Goal: Task Accomplishment & Management: Use online tool/utility

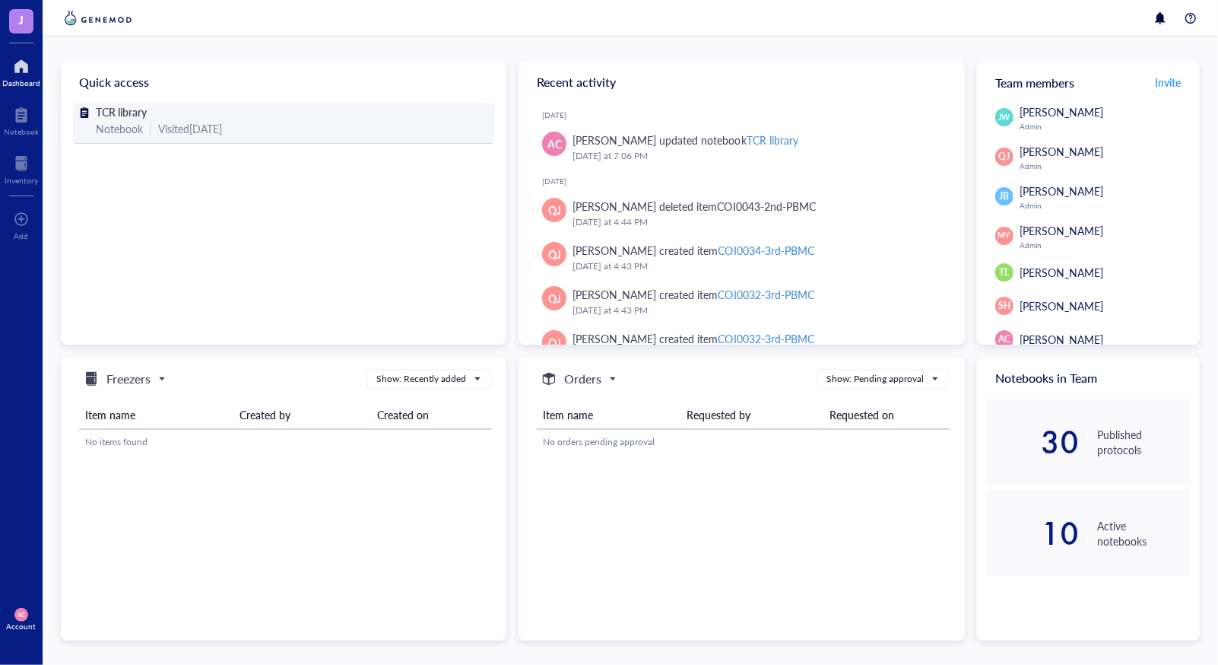
click at [189, 132] on div "Visited [DATE]" at bounding box center [190, 128] width 64 height 17
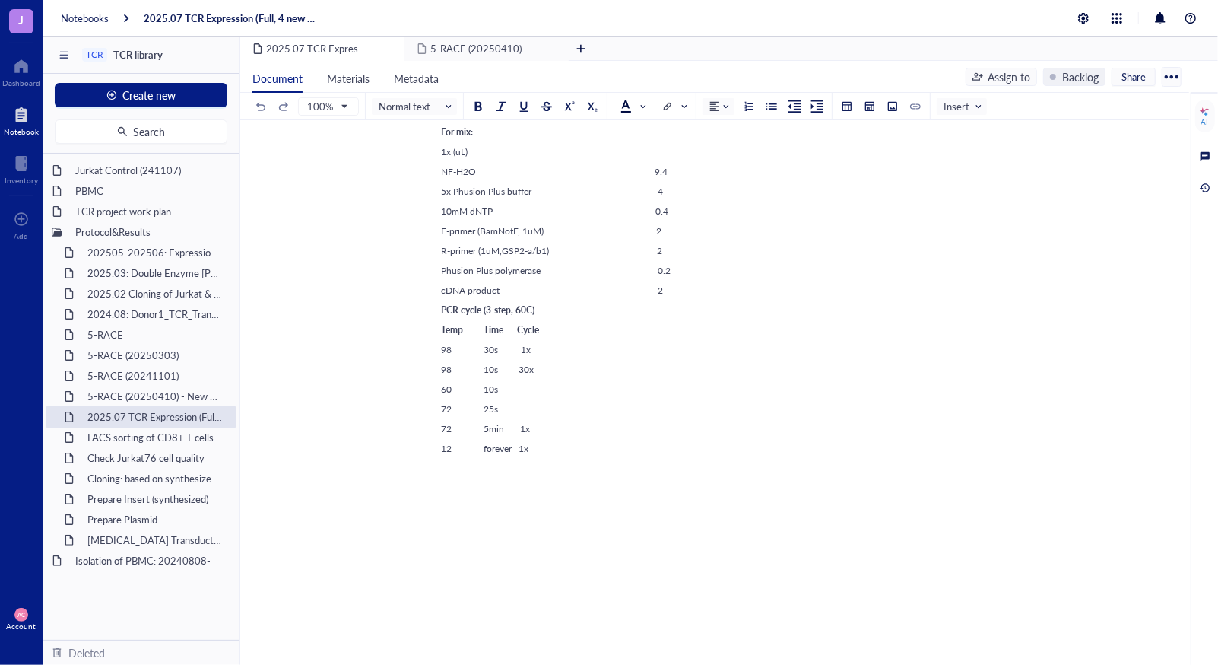
scroll to position [3999, 0]
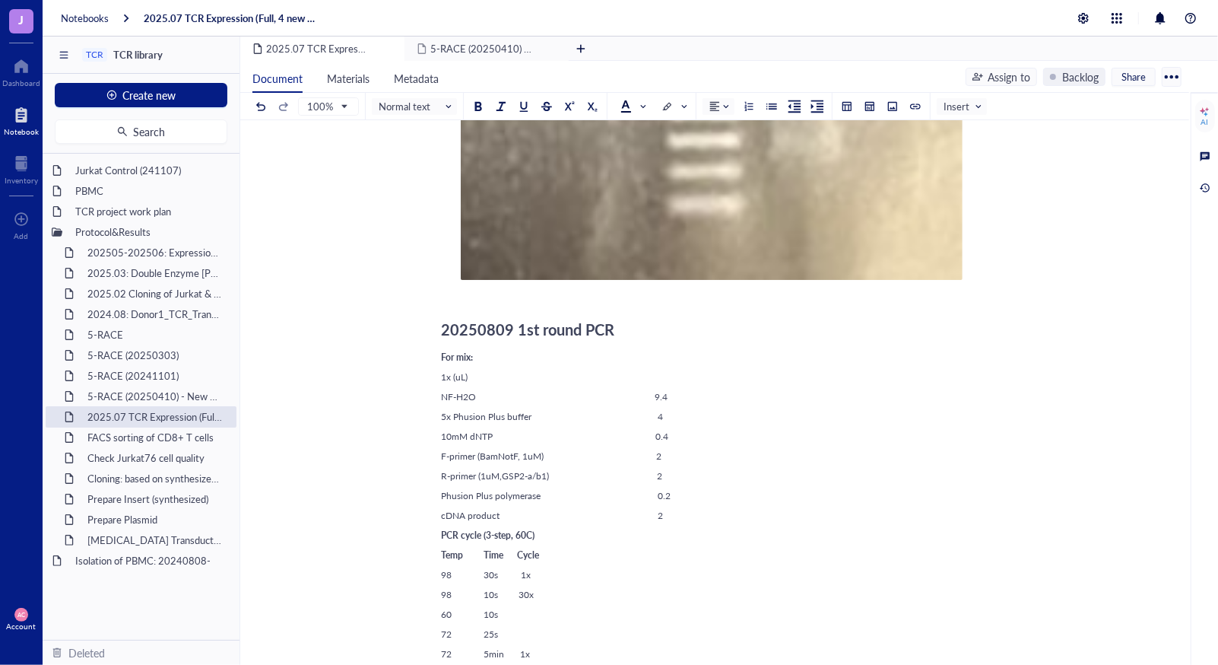
scroll to position [3967, 0]
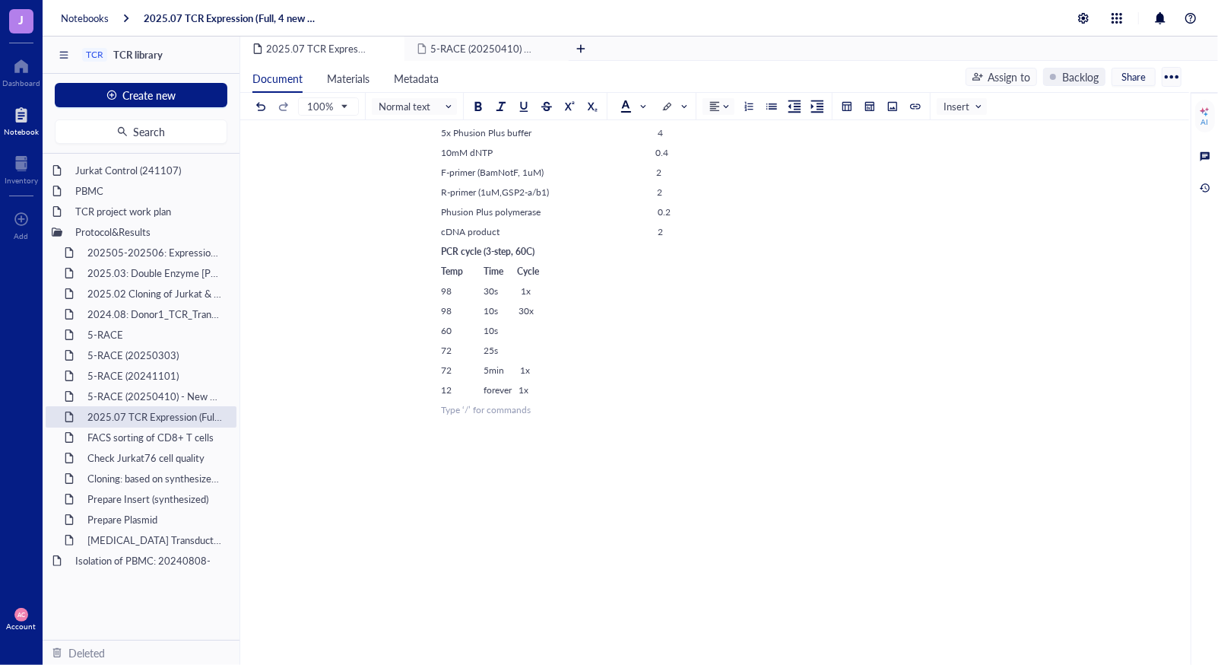
drag, startPoint x: 769, startPoint y: 629, endPoint x: 654, endPoint y: 462, distance: 202.9
click at [885, 113] on button at bounding box center [892, 106] width 17 height 17
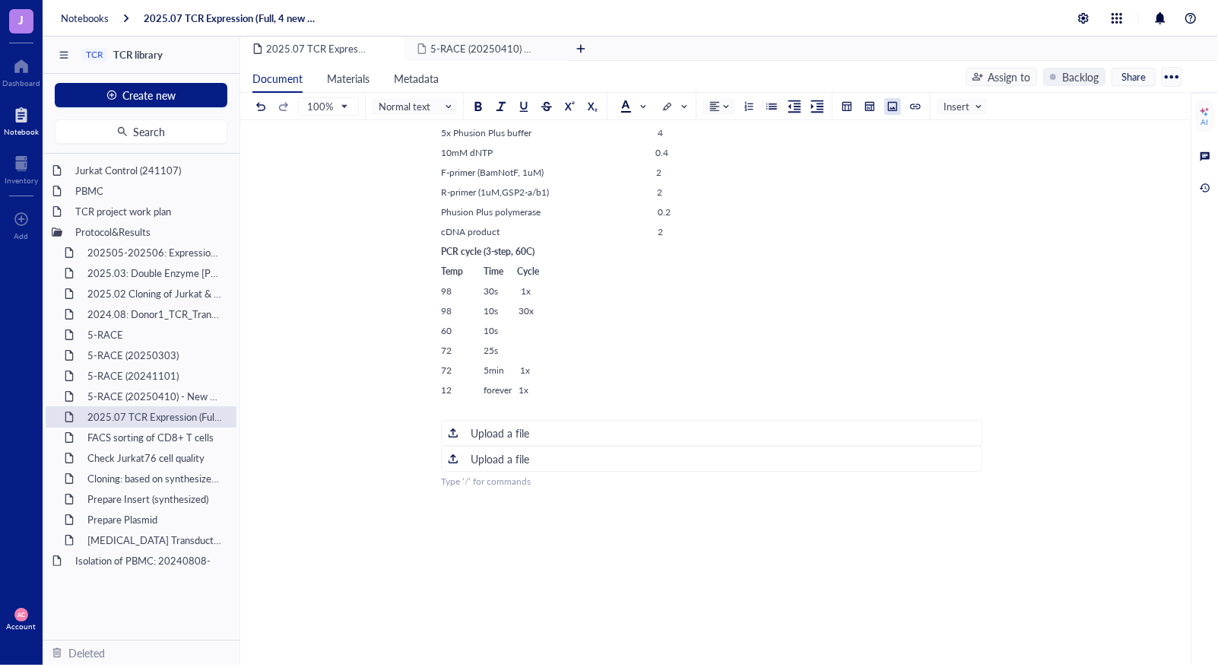
click at [885, 113] on button at bounding box center [892, 106] width 17 height 17
click at [491, 430] on div "Upload a file" at bounding box center [500, 432] width 59 height 17
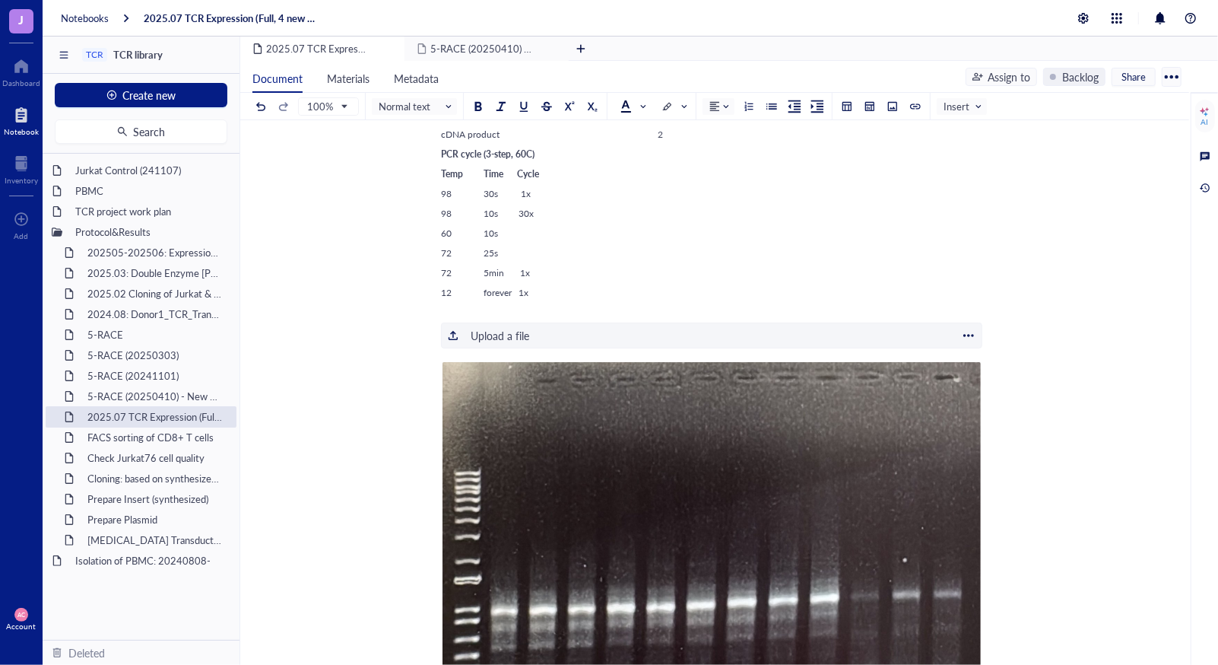
click at [553, 331] on div "﻿ Upload a file" at bounding box center [711, 335] width 541 height 26
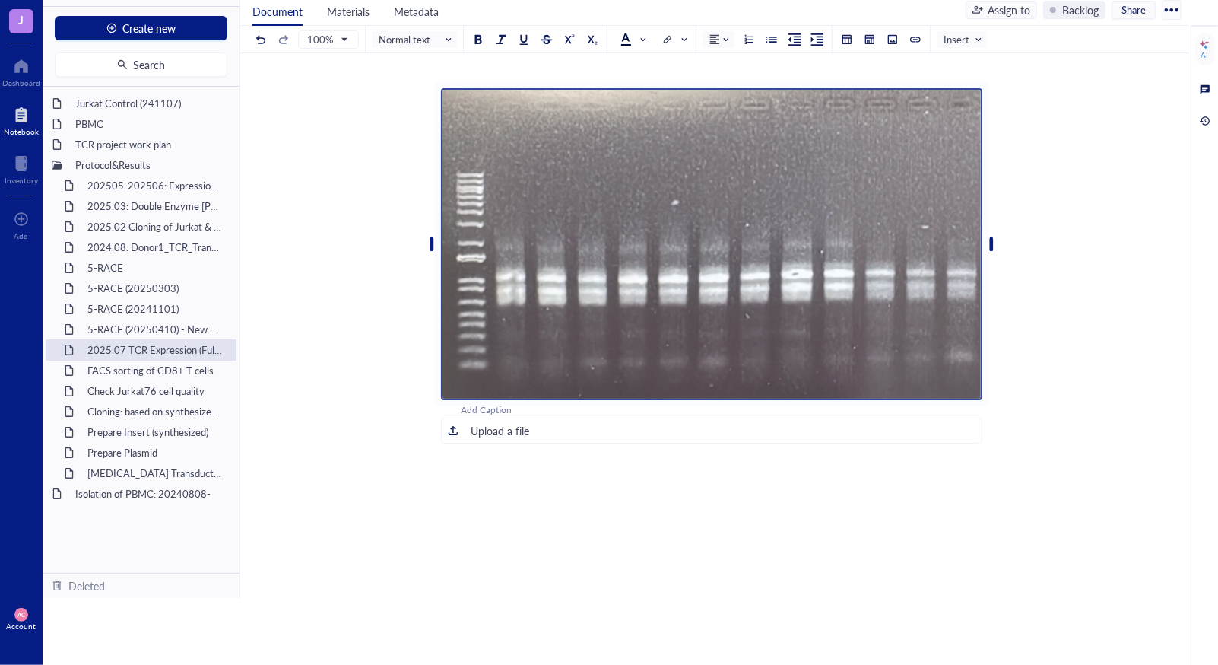
scroll to position [4732, 0]
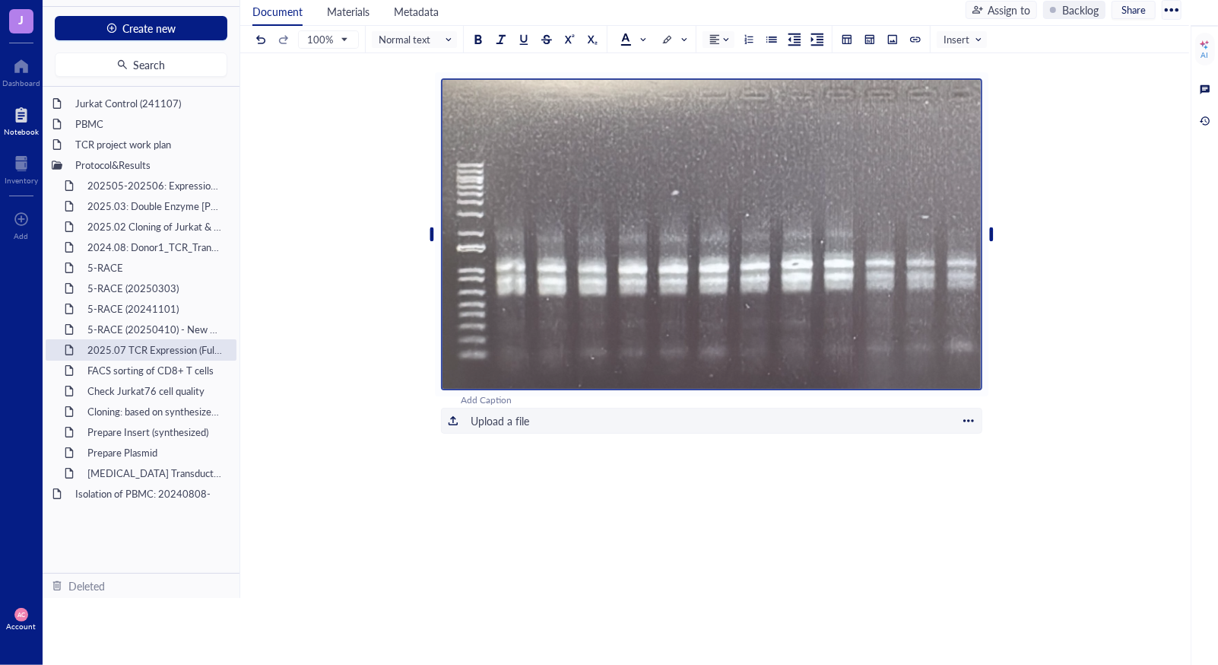
click at [596, 420] on div "﻿ Upload a file" at bounding box center [711, 421] width 541 height 26
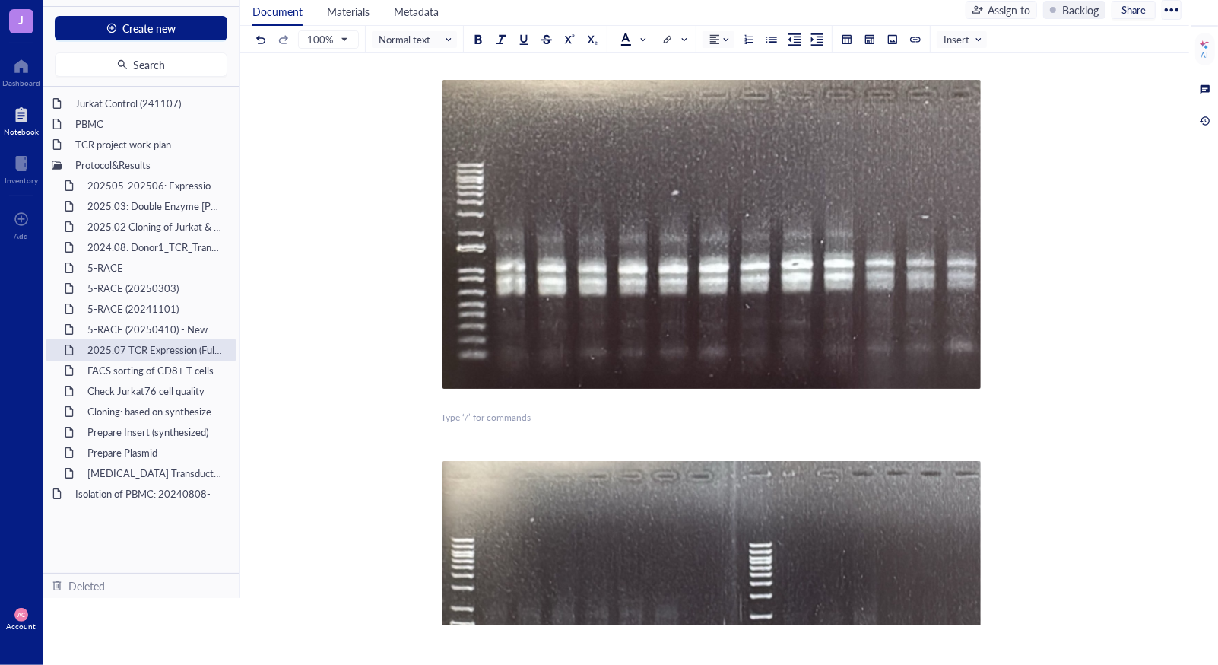
click at [500, 411] on div "﻿ Type ‘/’ for commands" at bounding box center [711, 418] width 541 height 14
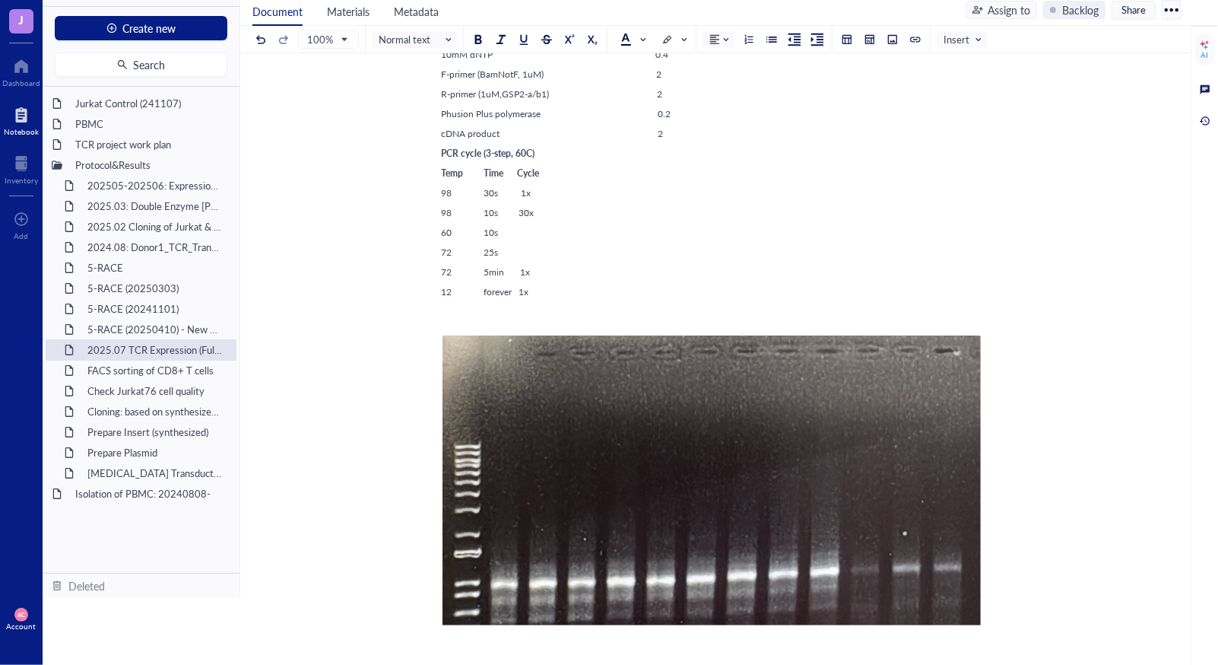
scroll to position [4044, 0]
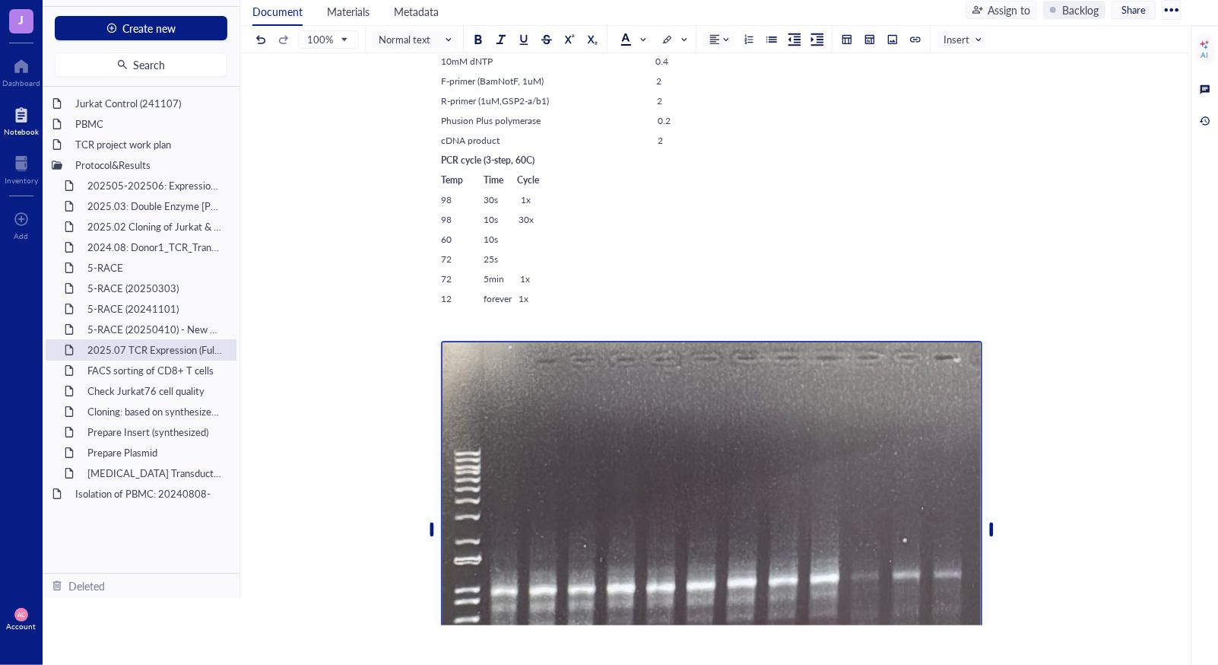
click at [526, 328] on div "Add Caption ﻿" at bounding box center [711, 531] width 541 height 407
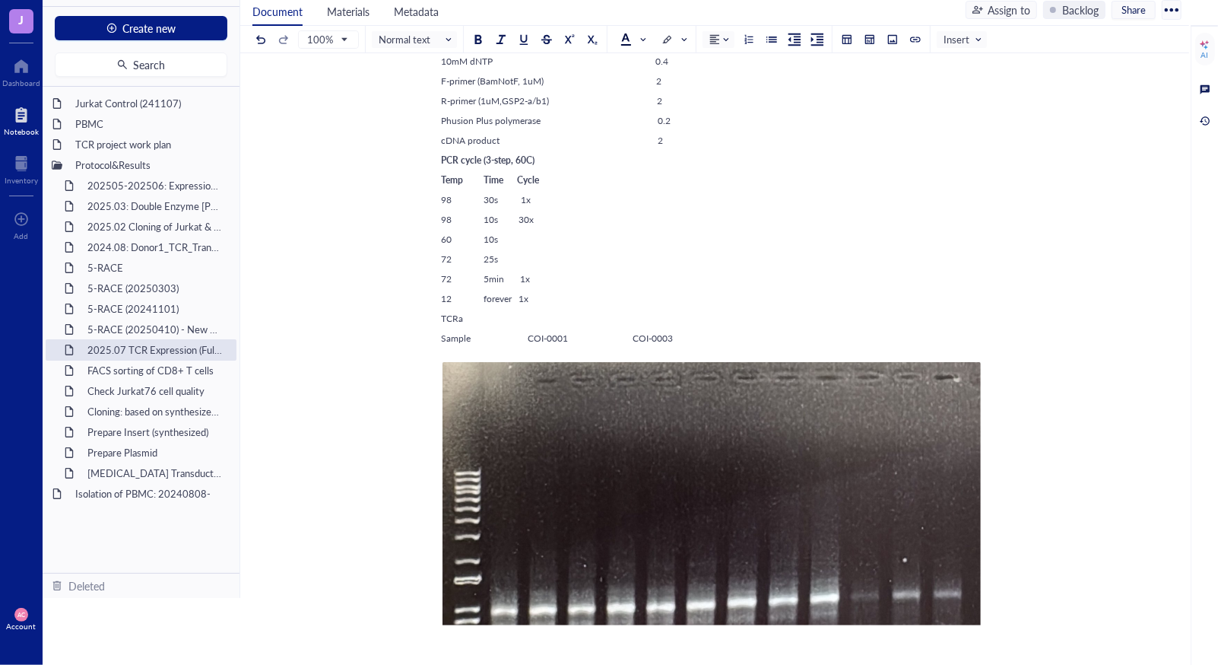
click at [637, 337] on span "Sample COI-0001 COI-0003" at bounding box center [557, 338] width 232 height 13
drag, startPoint x: 497, startPoint y: 333, endPoint x: 597, endPoint y: 335, distance: 100.4
click at [597, 335] on span "Sample COI-0001 COI-0003 COI-0004 COI-0005" at bounding box center [683, 338] width 484 height 13
click at [603, 338] on span "COI-0003 COI-0004 COI-0005" at bounding box center [654, 338] width 286 height 13
drag, startPoint x: 603, startPoint y: 338, endPoint x: 716, endPoint y: 335, distance: 113.4
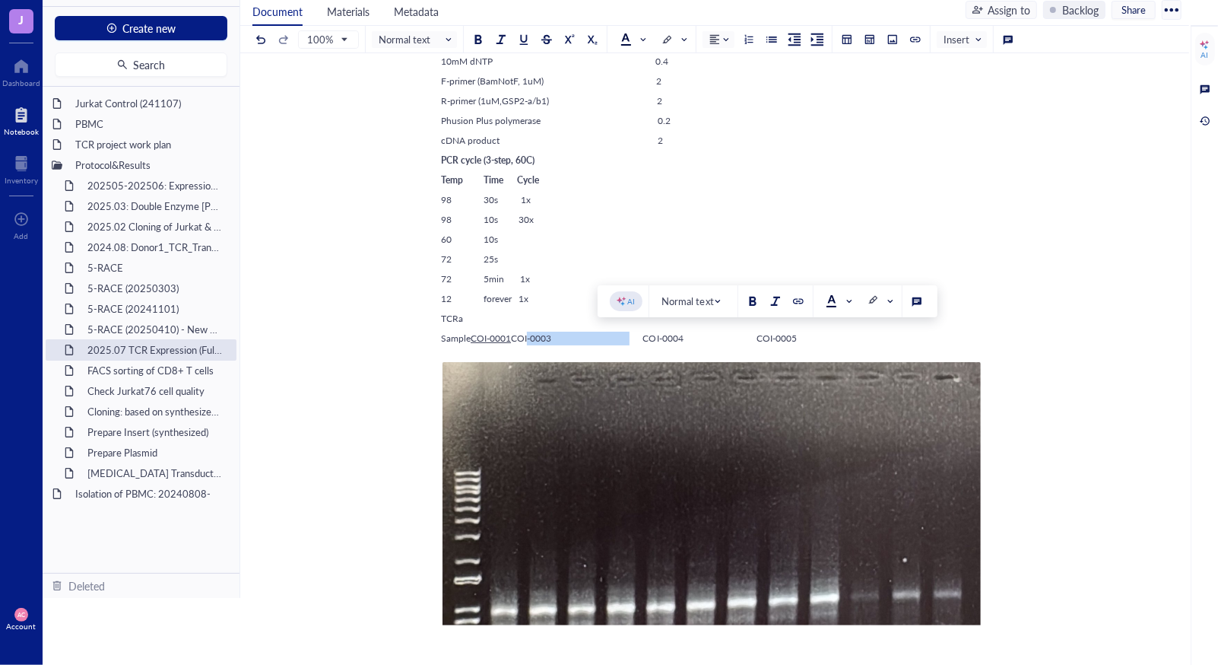
click at [716, 335] on span "COI-0003 COI-0004 COI-0005" at bounding box center [654, 338] width 286 height 13
click at [712, 335] on span "COI-0004 COI-0005" at bounding box center [635, 338] width 154 height 13
drag, startPoint x: 731, startPoint y: 335, endPoint x: 825, endPoint y: 338, distance: 94.3
click at [712, 338] on span "COI-0004 COI-0005" at bounding box center [635, 338] width 154 height 13
click at [712, 337] on span "COI-0004 COI-0005" at bounding box center [635, 338] width 154 height 13
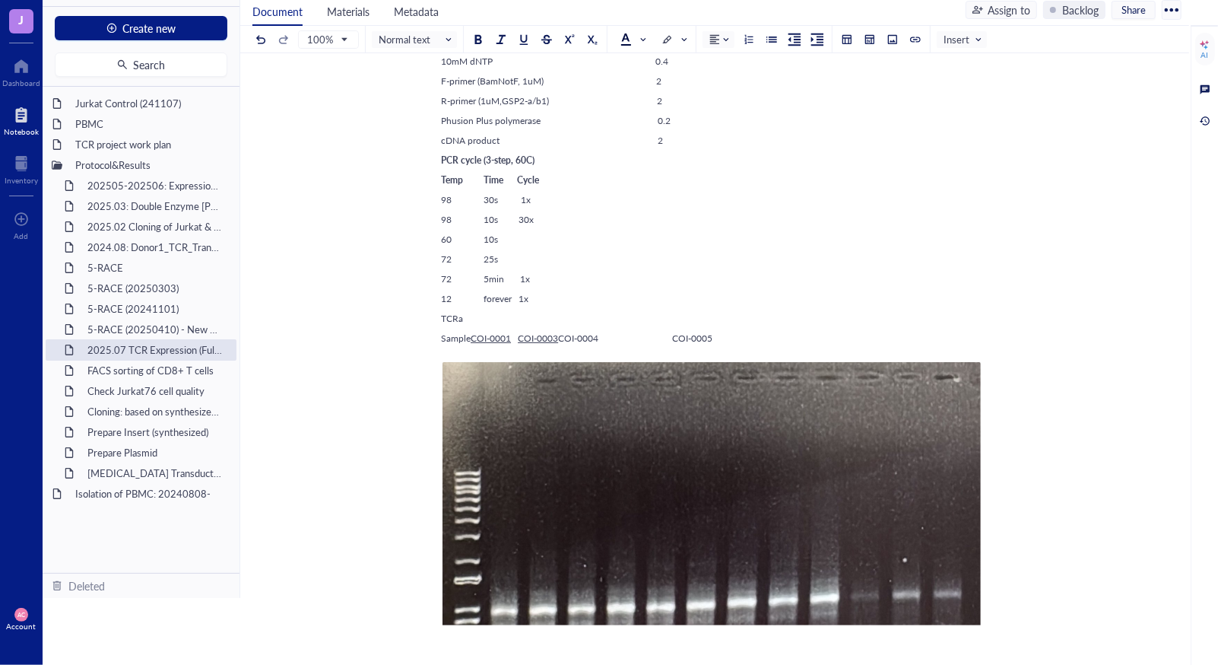
click at [712, 333] on span "COI-0004 COI-0005" at bounding box center [635, 338] width 154 height 13
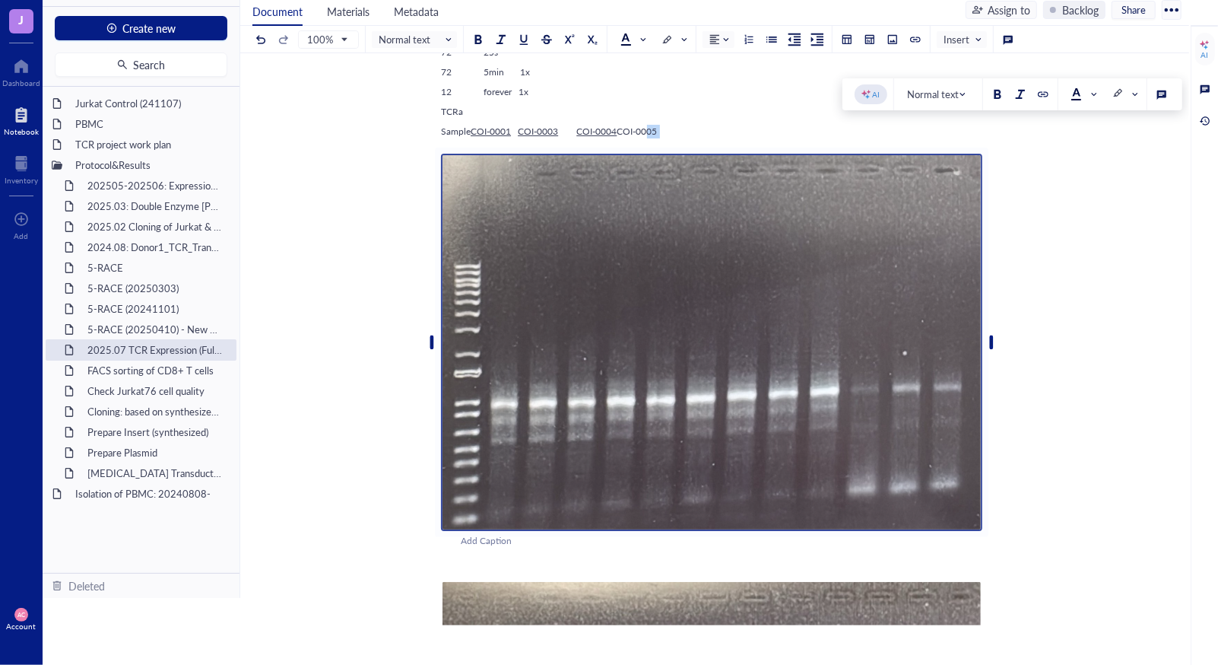
scroll to position [4247, 0]
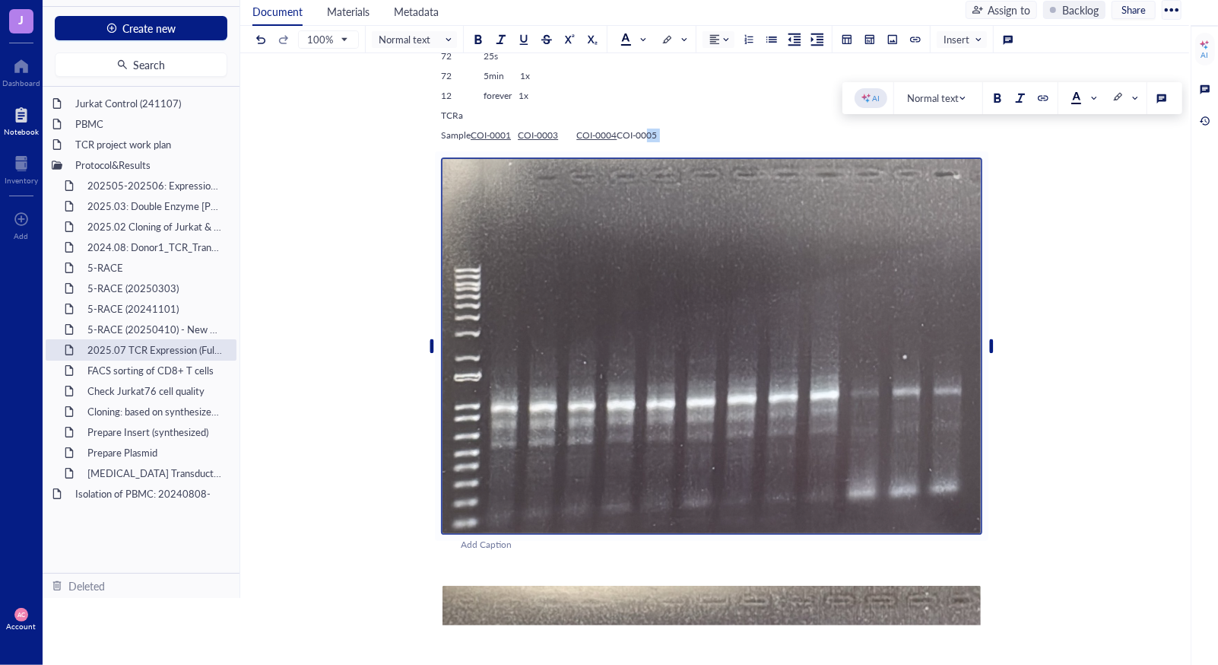
click at [943, 147] on div "Add Caption ﻿" at bounding box center [711, 348] width 541 height 407
click at [957, 130] on div "Sample COI-0001 COI-0003 COI-0004 COI-0005" at bounding box center [711, 136] width 541 height 14
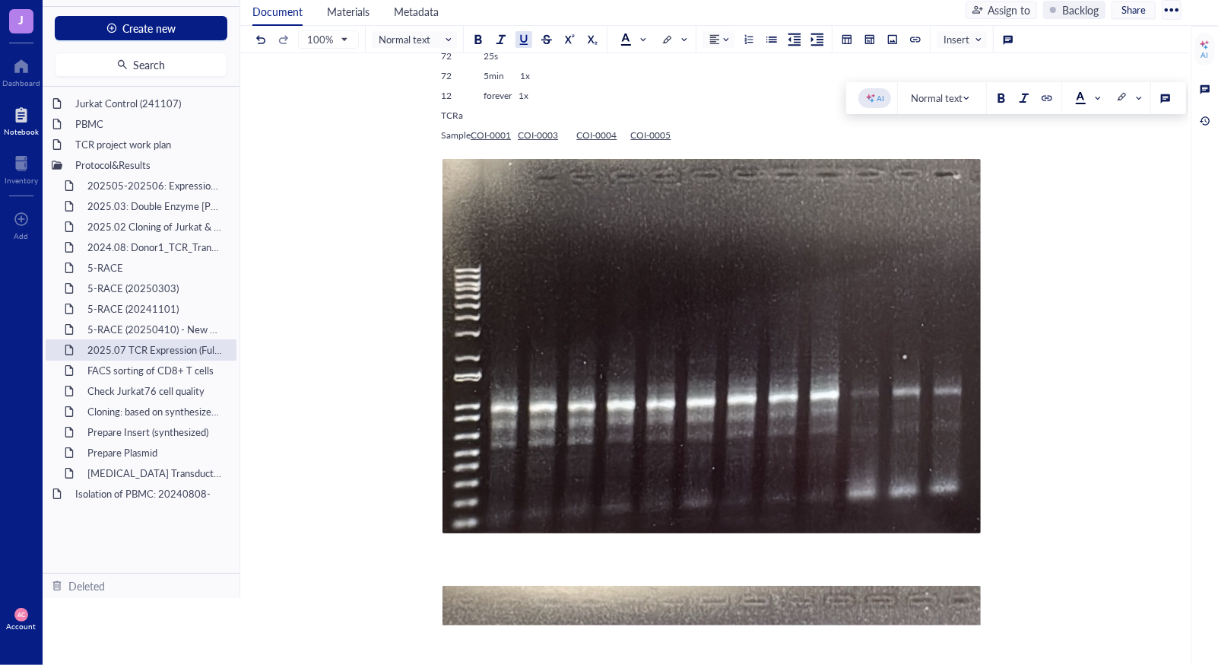
click at [976, 129] on div "Sample COI-0001 COI-0003 COI-0004 COI-0005" at bounding box center [711, 136] width 541 height 14
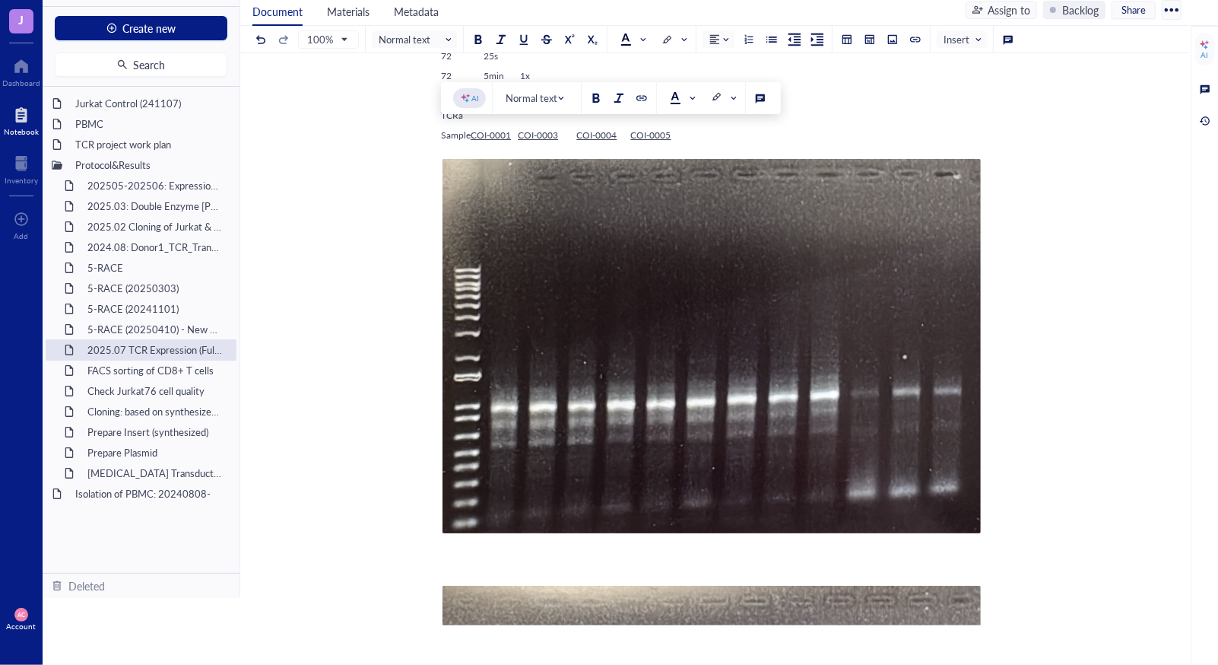
drag, startPoint x: 976, startPoint y: 129, endPoint x: 436, endPoint y: 126, distance: 539.9
copy div "Sample COI-0001 COI-0003 COI-0004 COI-0005"
click at [461, 558] on div "﻿ Type ‘/’ for commands" at bounding box center [711, 562] width 541 height 14
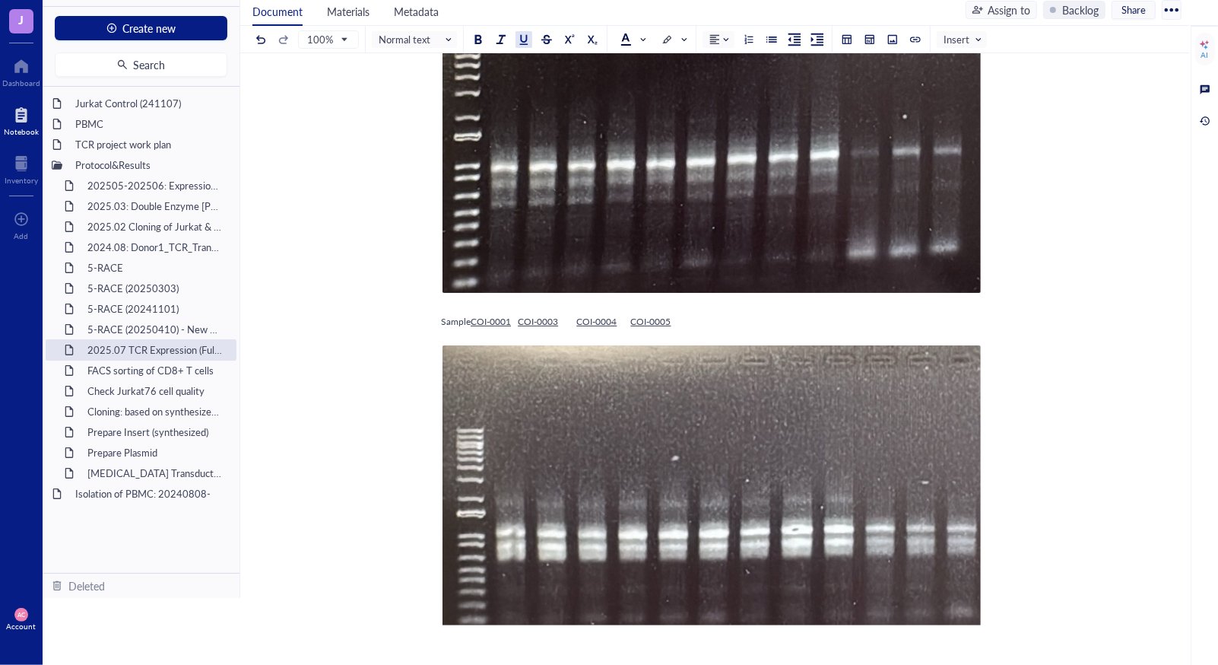
scroll to position [4488, 0]
click at [471, 319] on span "Sample" at bounding box center [456, 320] width 30 height 13
click at [442, 314] on span "Sample" at bounding box center [456, 320] width 30 height 13
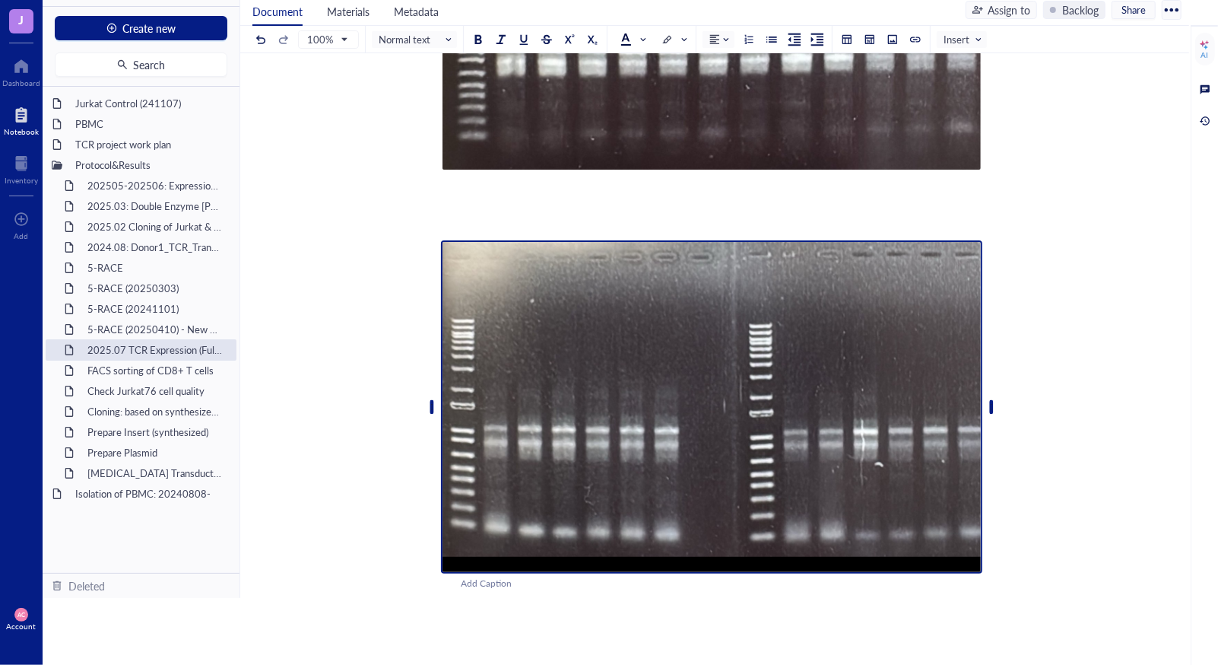
scroll to position [4995, 0]
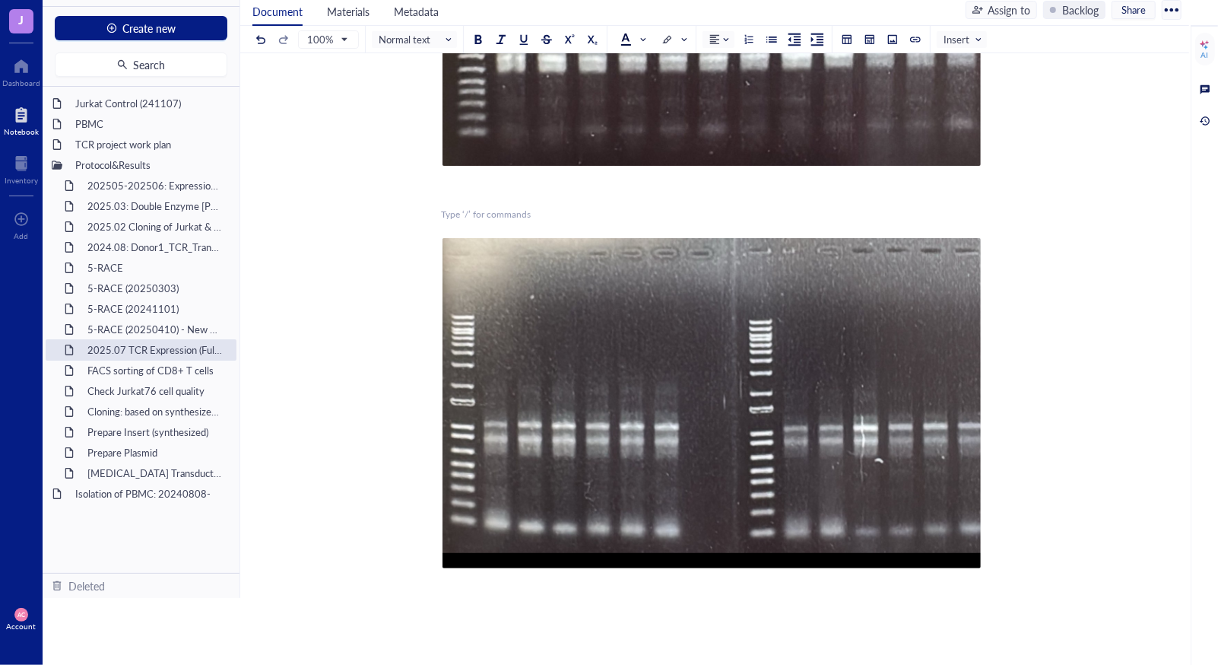
click at [494, 217] on div "﻿ Type ‘/’ for commands" at bounding box center [711, 215] width 541 height 14
click at [471, 211] on span "Sample" at bounding box center [456, 214] width 30 height 13
click at [502, 211] on span "COI-0001" at bounding box center [491, 214] width 40 height 13
click at [558, 215] on span "COI-0003" at bounding box center [538, 214] width 40 height 13
click at [576, 214] on span at bounding box center [567, 214] width 18 height 13
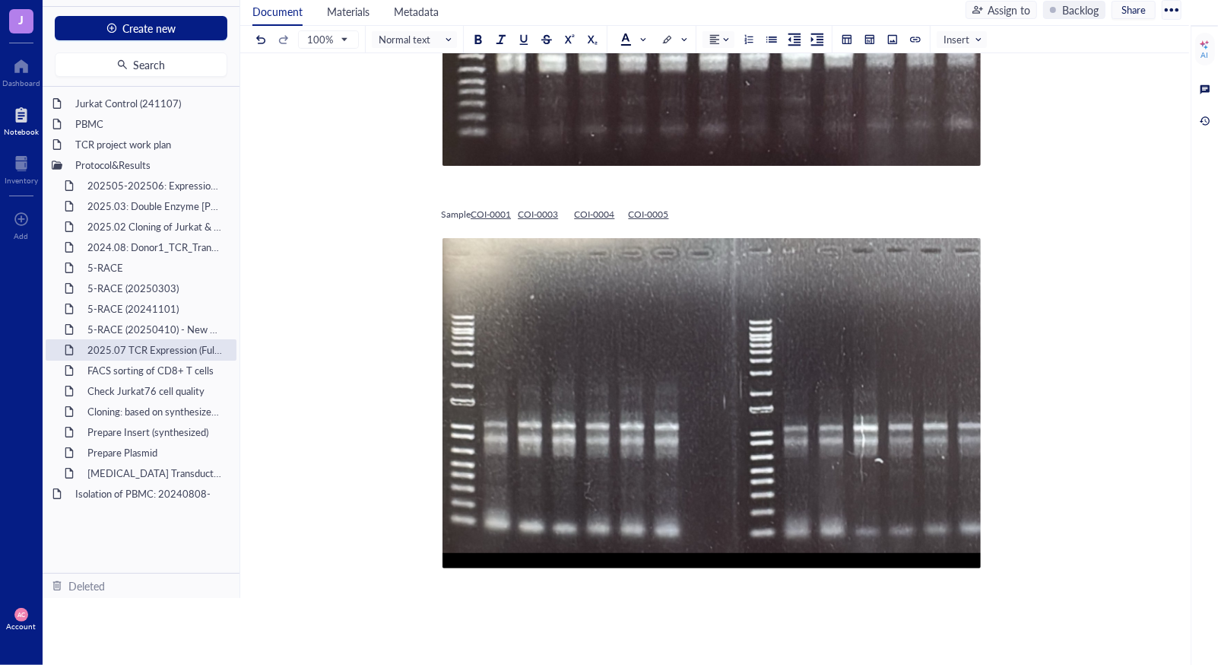
click at [558, 211] on span "COI-0003" at bounding box center [538, 214] width 40 height 13
click at [619, 215] on span "COI-0004" at bounding box center [599, 214] width 40 height 13
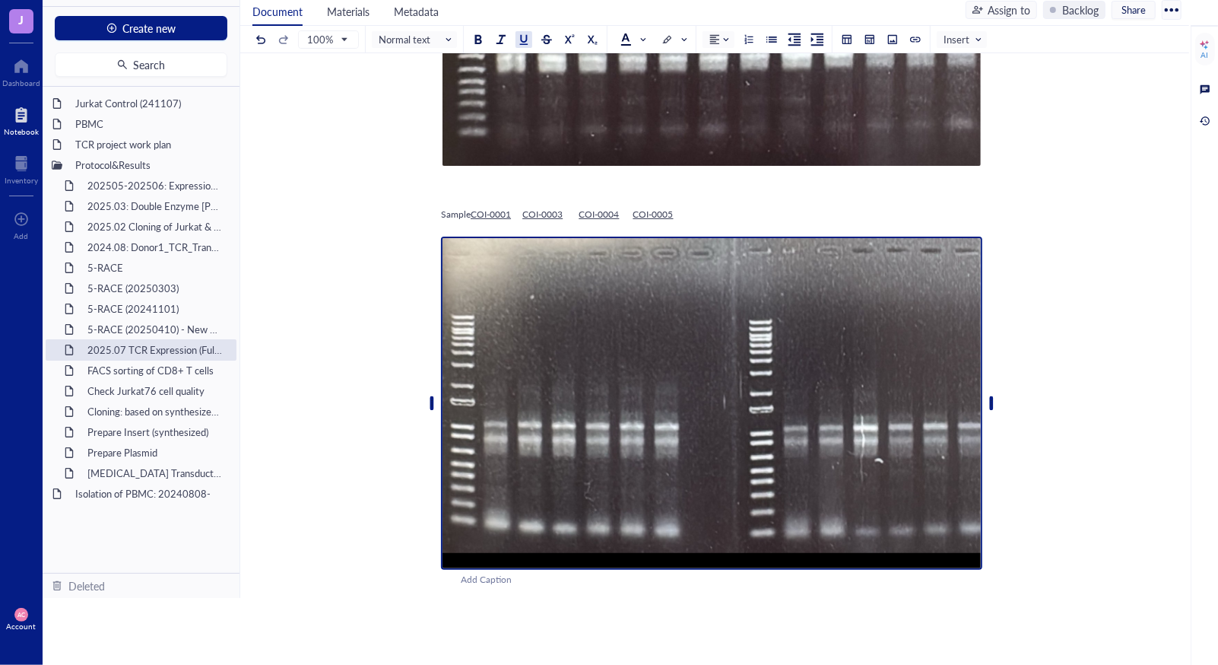
click at [709, 386] on img at bounding box center [711, 403] width 541 height 334
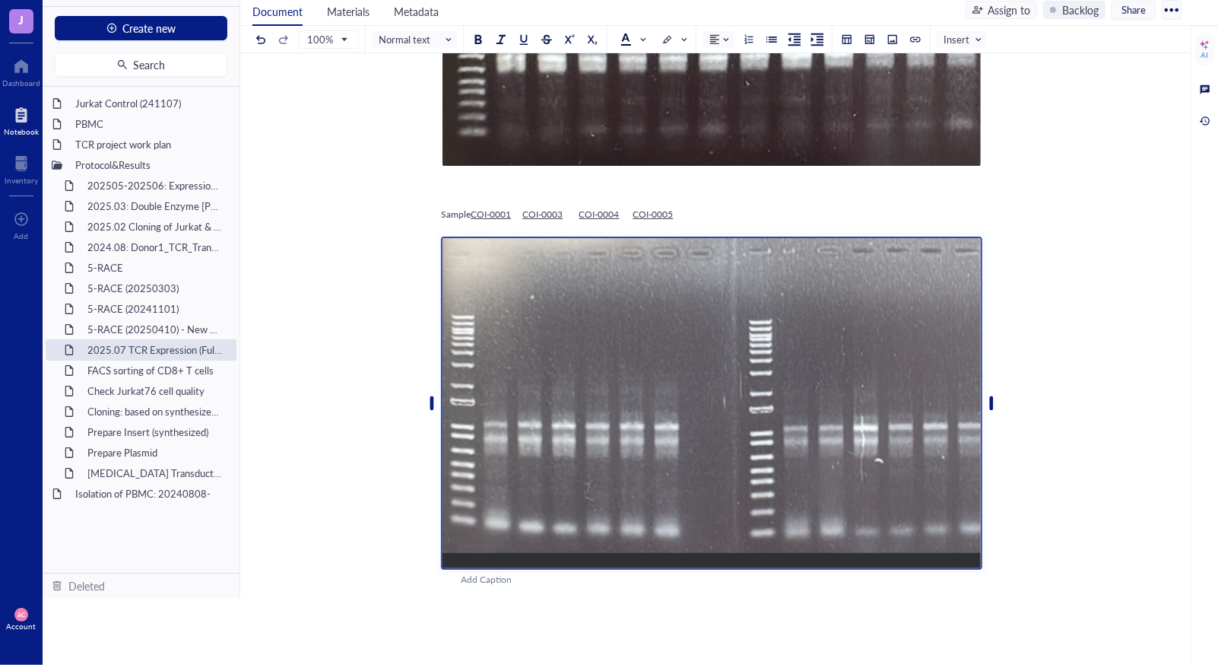
scroll to position [68, 0]
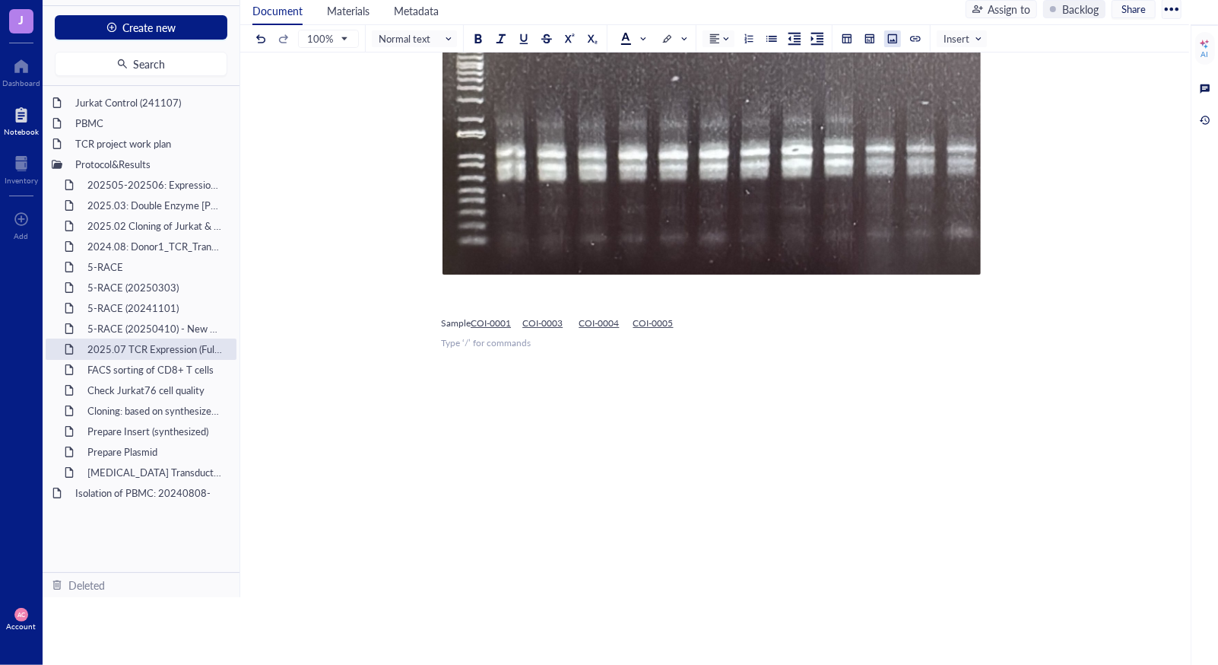
click at [887, 37] on div at bounding box center [892, 38] width 11 height 11
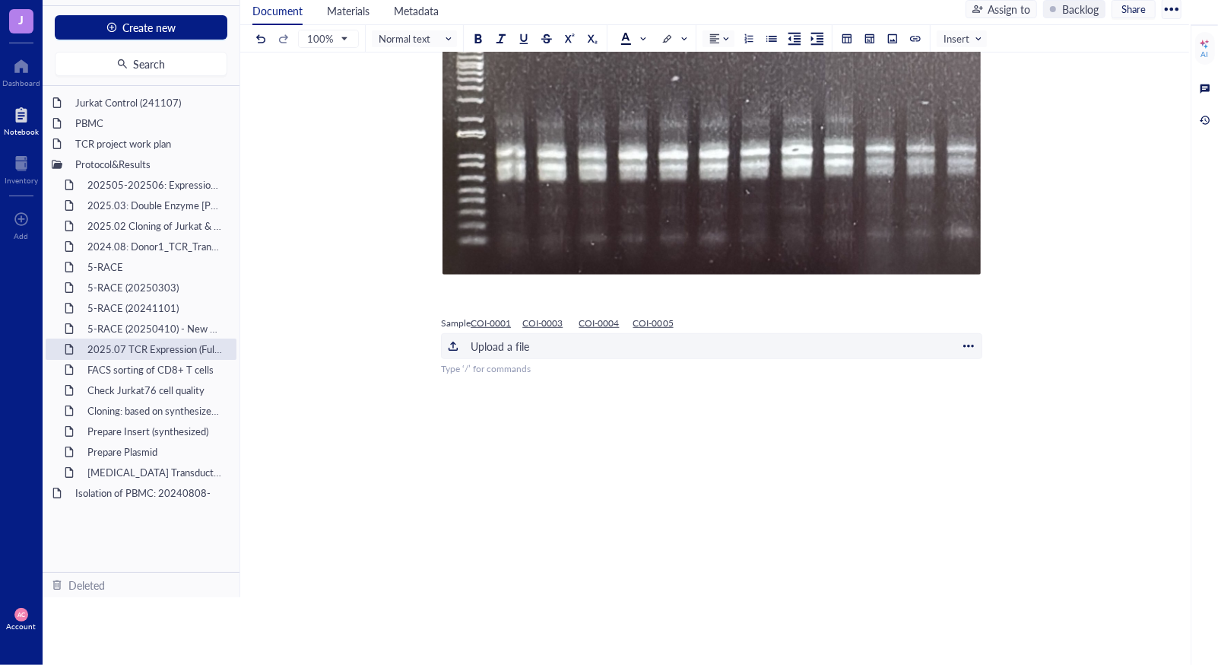
click at [587, 345] on div "﻿ Upload a file" at bounding box center [711, 346] width 541 height 26
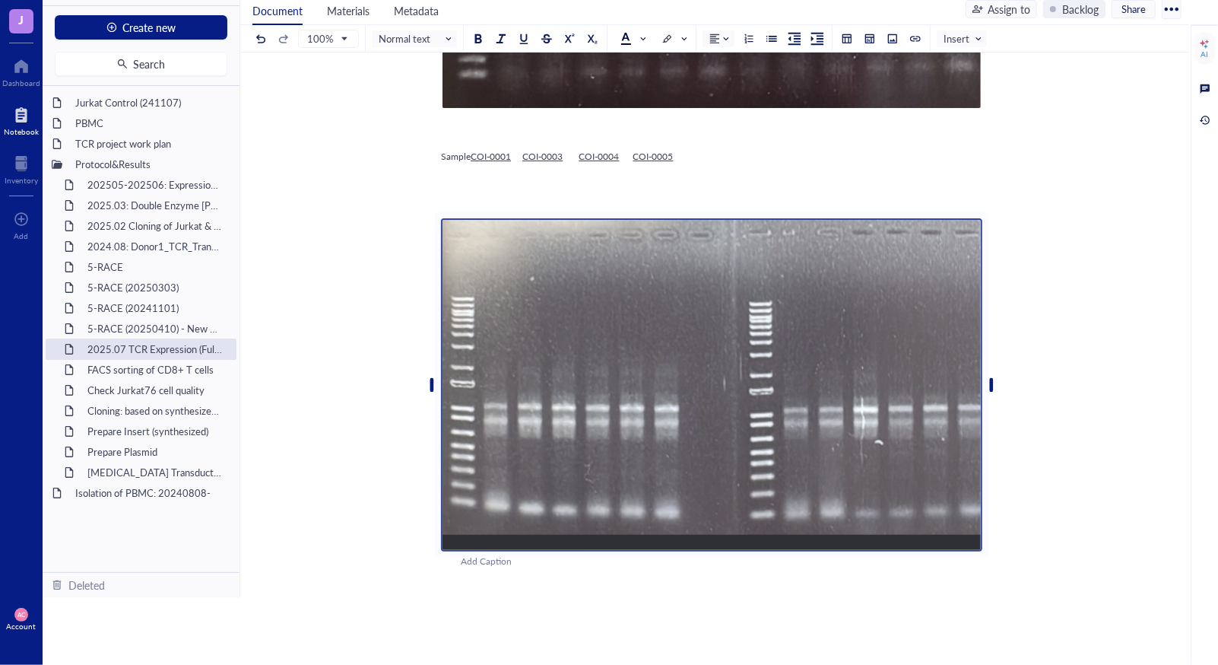
scroll to position [5056, 0]
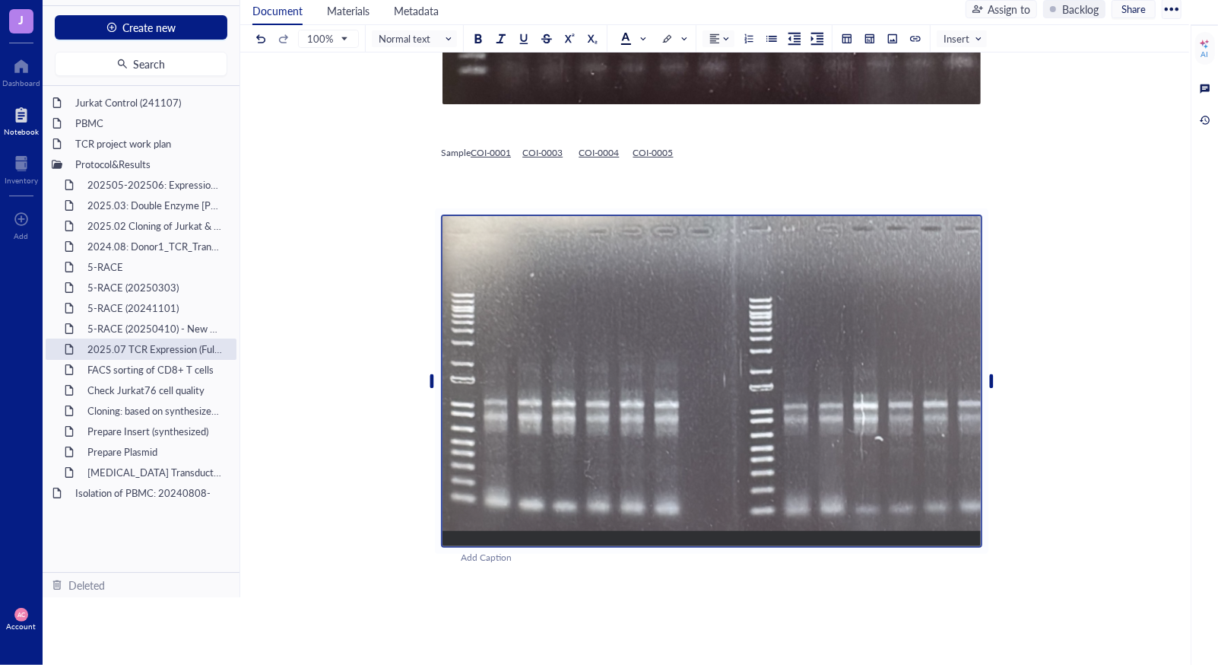
click at [917, 407] on img at bounding box center [711, 381] width 541 height 334
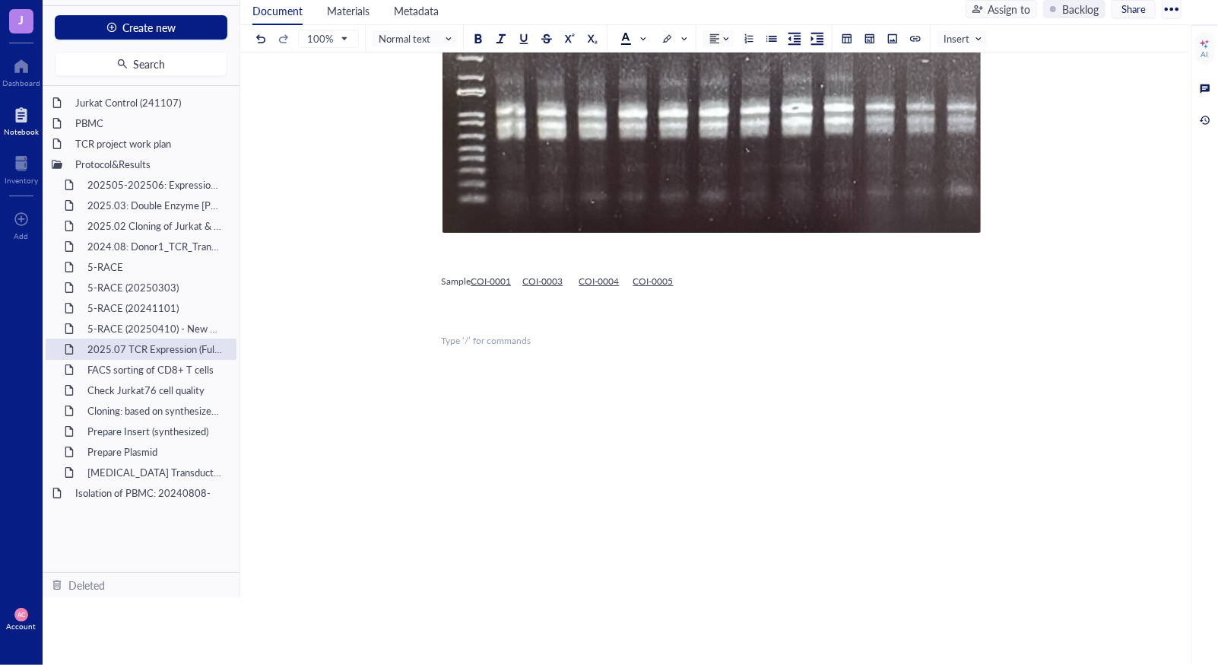
scroll to position [4925, 0]
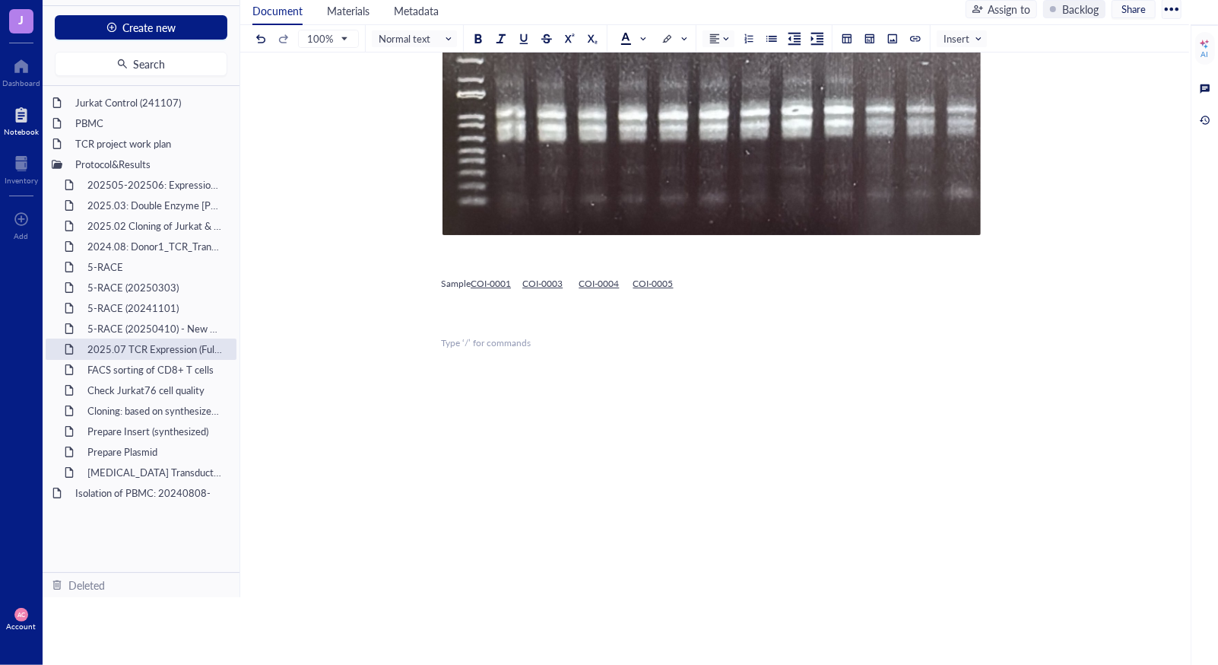
click at [552, 323] on div "﻿" at bounding box center [711, 323] width 541 height 14
click at [892, 38] on div at bounding box center [892, 38] width 11 height 11
click at [481, 319] on div "Upload a file" at bounding box center [500, 326] width 59 height 17
click at [474, 303] on div "﻿" at bounding box center [711, 304] width 541 height 14
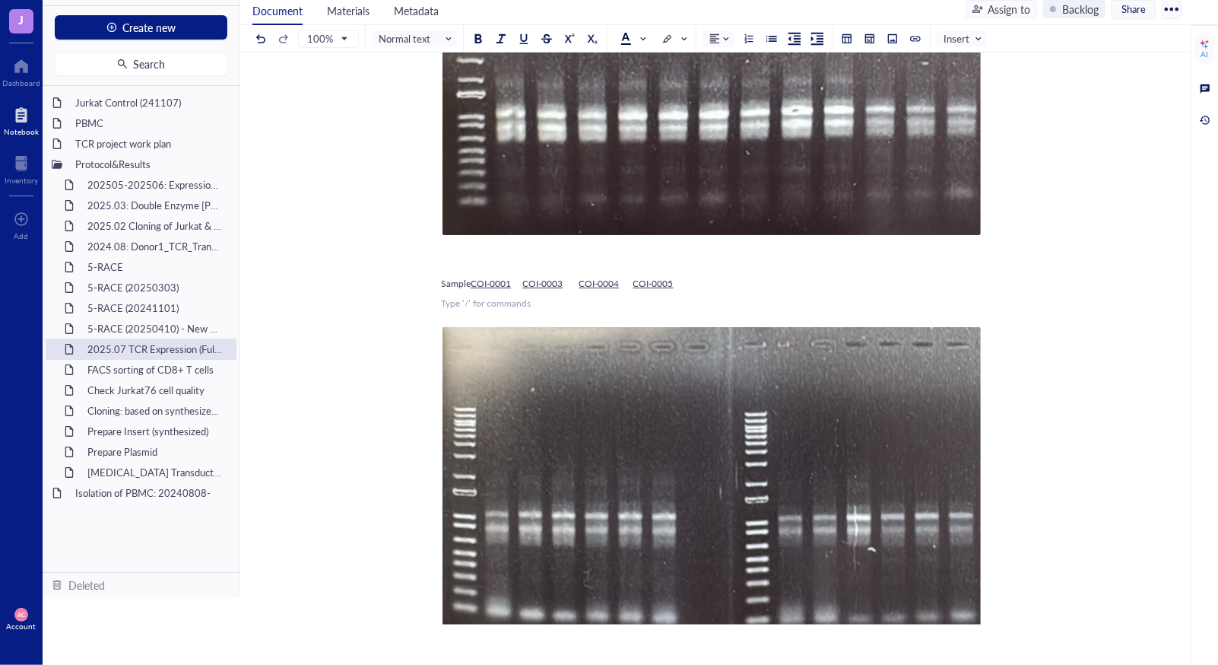
click at [590, 308] on div "﻿ Type ‘/’ for commands" at bounding box center [711, 304] width 541 height 14
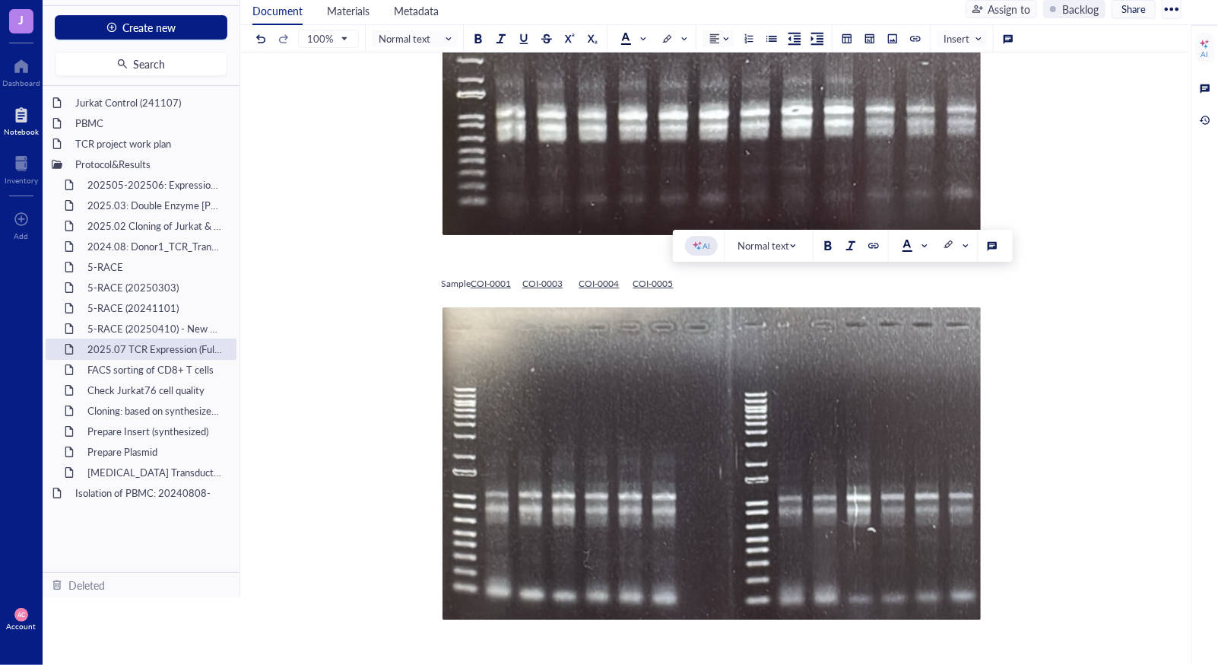
drag, startPoint x: 757, startPoint y: 278, endPoint x: 684, endPoint y: 277, distance: 73.0
click at [684, 277] on div "Sample COI-0001 COI-0003 COI-0004 COI-0005" at bounding box center [711, 284] width 541 height 14
click at [645, 285] on span at bounding box center [604, 283] width 82 height 13
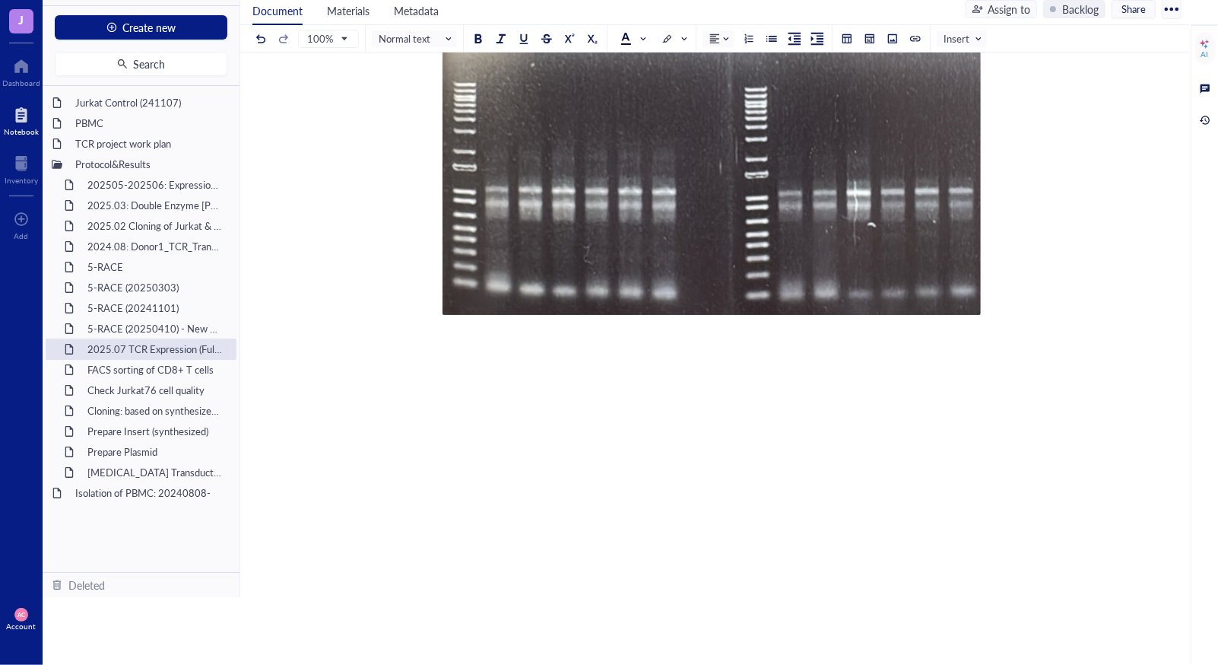
scroll to position [5242, 0]
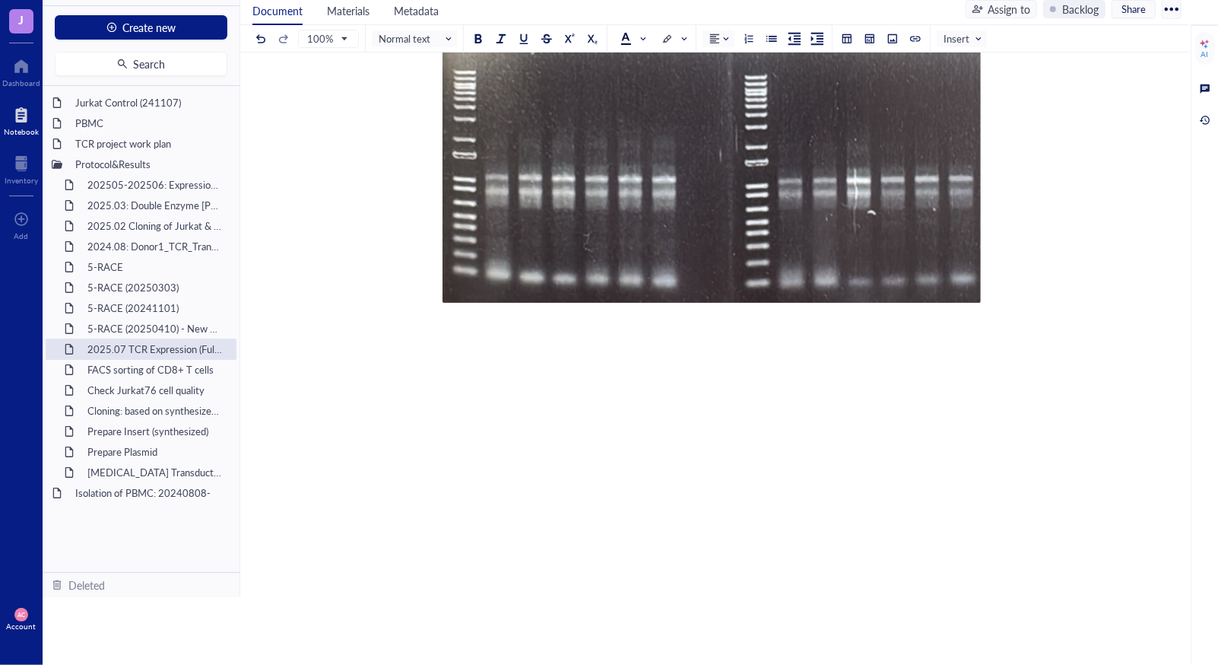
click at [893, 31] on button at bounding box center [892, 38] width 17 height 17
click at [528, 341] on div "﻿ Upload a file" at bounding box center [711, 354] width 541 height 26
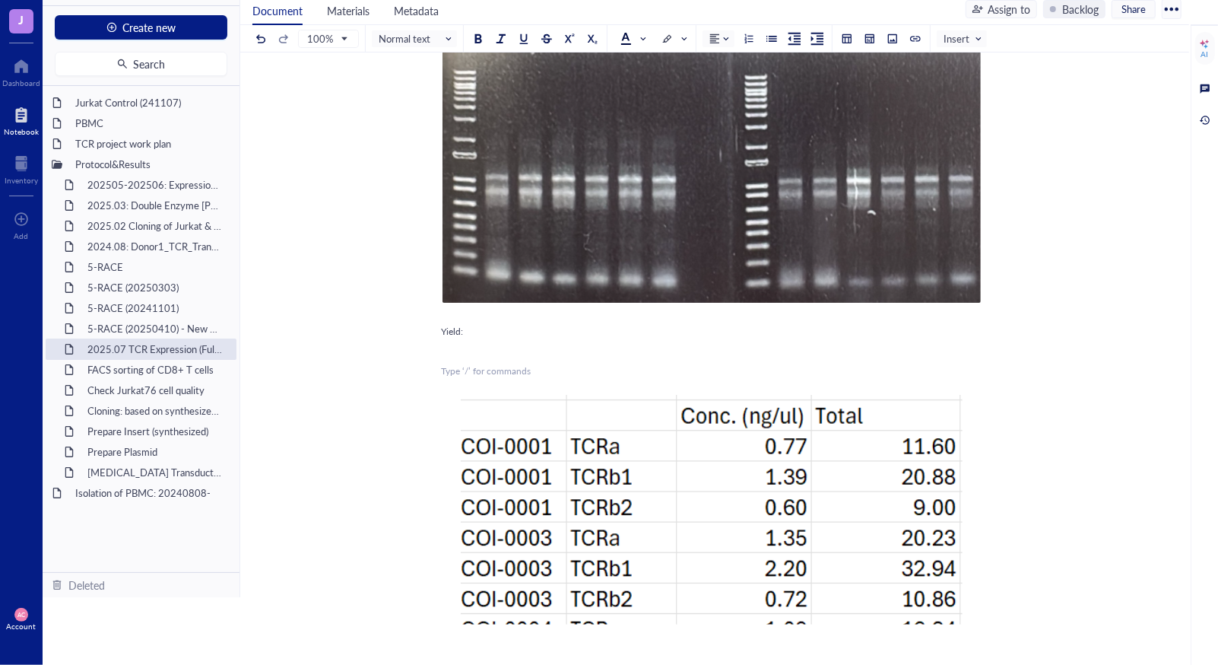
click at [530, 364] on div "﻿ Type ‘/’ for commands" at bounding box center [711, 371] width 541 height 14
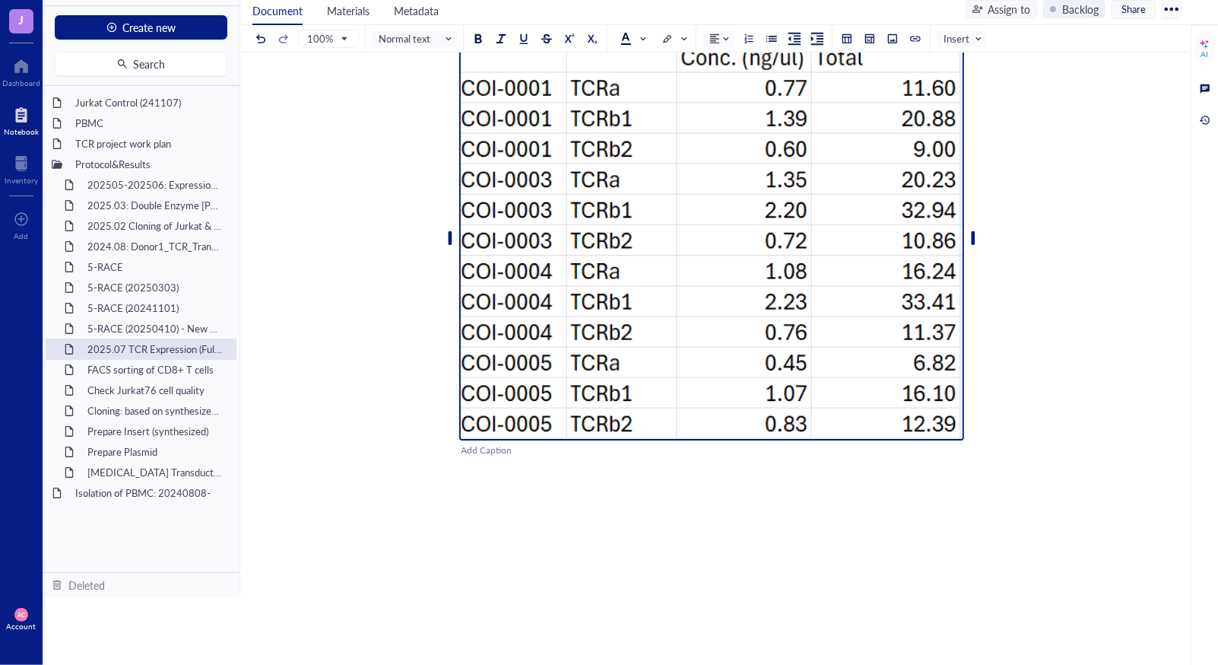
scroll to position [5563, 0]
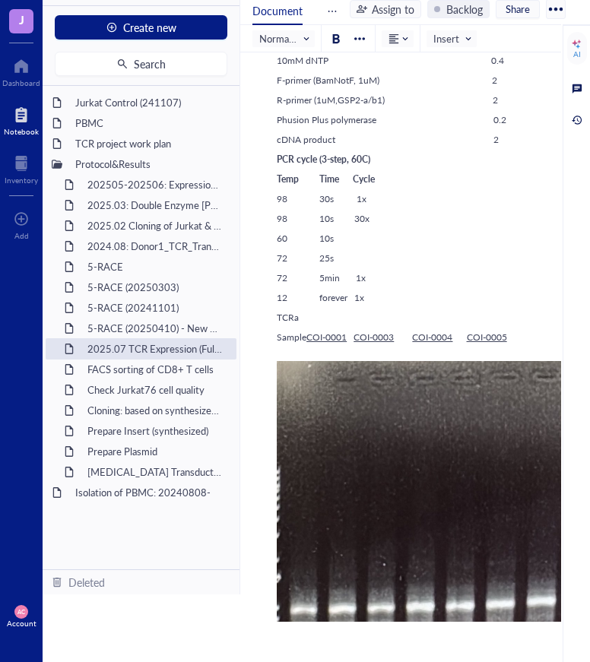
scroll to position [4041, 0]
